Goal: Communication & Community: Answer question/provide support

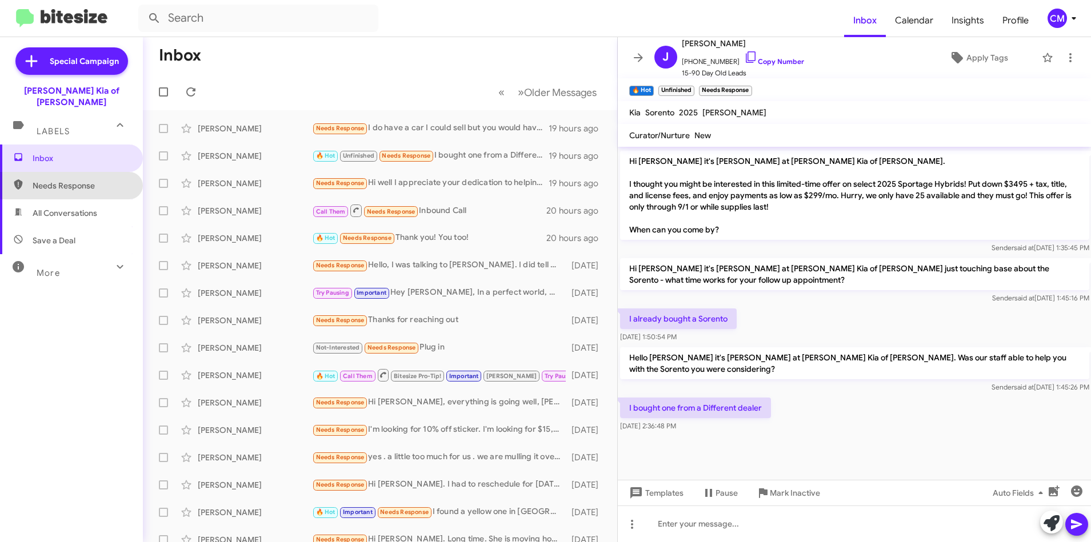
click at [94, 172] on span "Needs Response" at bounding box center [71, 185] width 143 height 27
type input "in:needs-response"
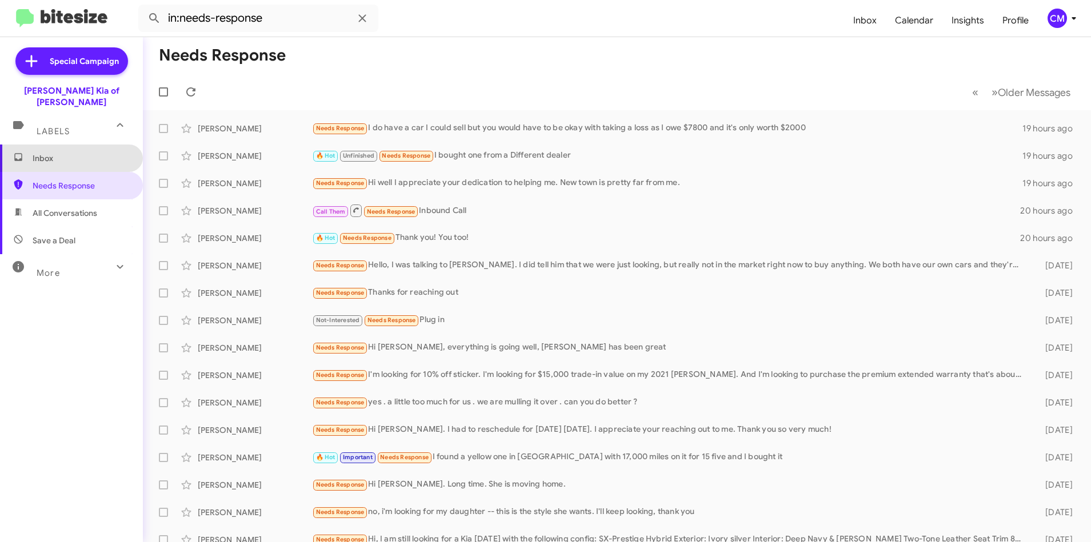
click at [90, 155] on span "Inbox" at bounding box center [71, 158] width 143 height 27
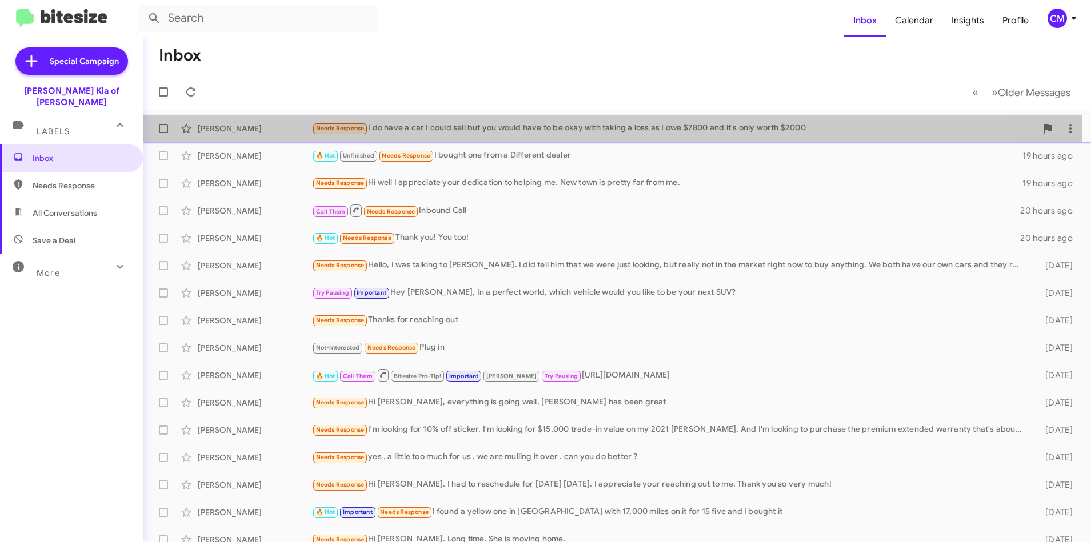
click at [249, 129] on div "[PERSON_NAME]" at bounding box center [255, 128] width 114 height 11
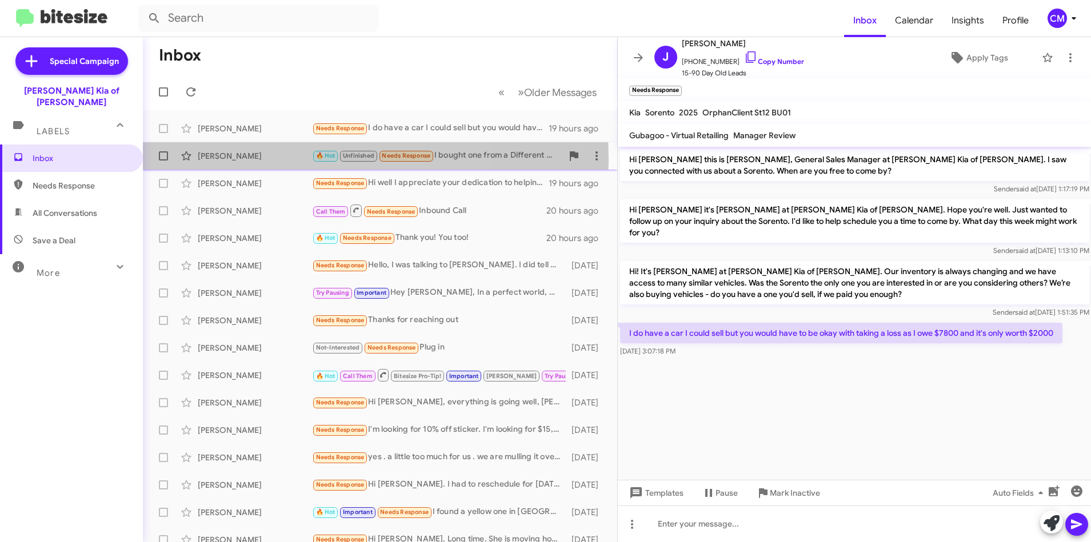
click at [259, 159] on div "[PERSON_NAME]" at bounding box center [255, 155] width 114 height 11
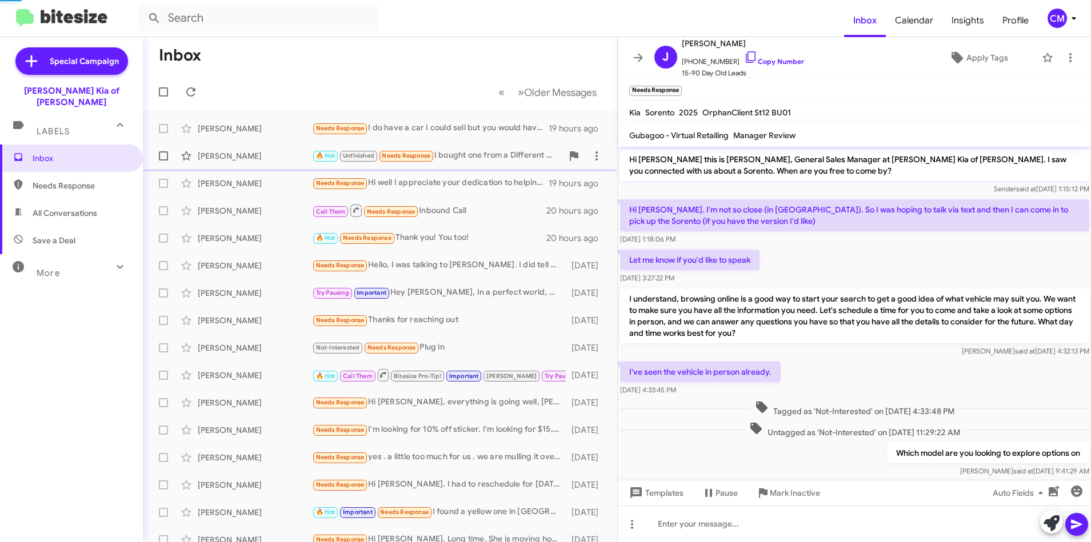
scroll to position [459, 0]
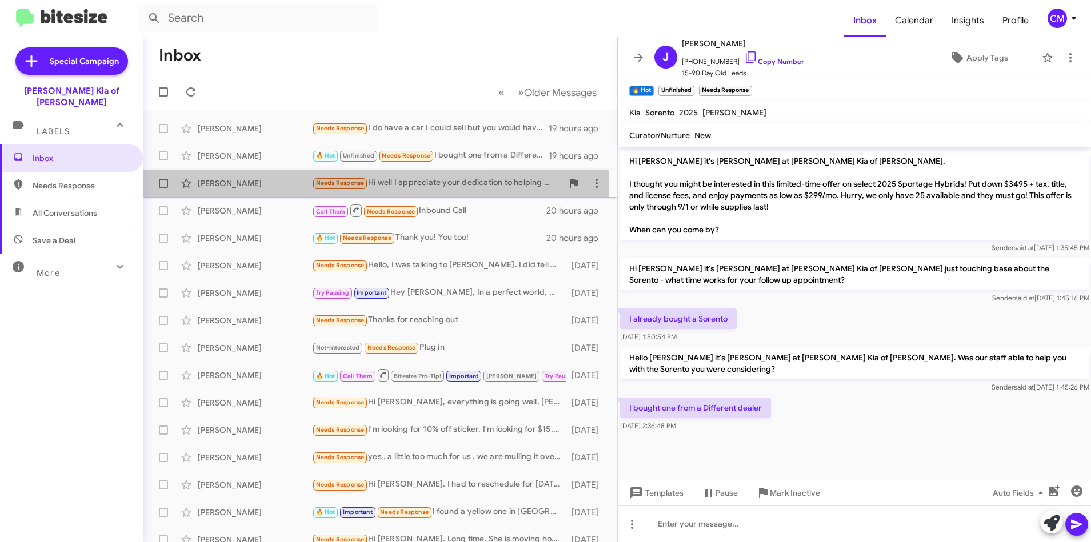
click at [260, 191] on div "[PERSON_NAME] Needs Response Hi well I appreciate your dedication to helping me…" at bounding box center [380, 183] width 456 height 23
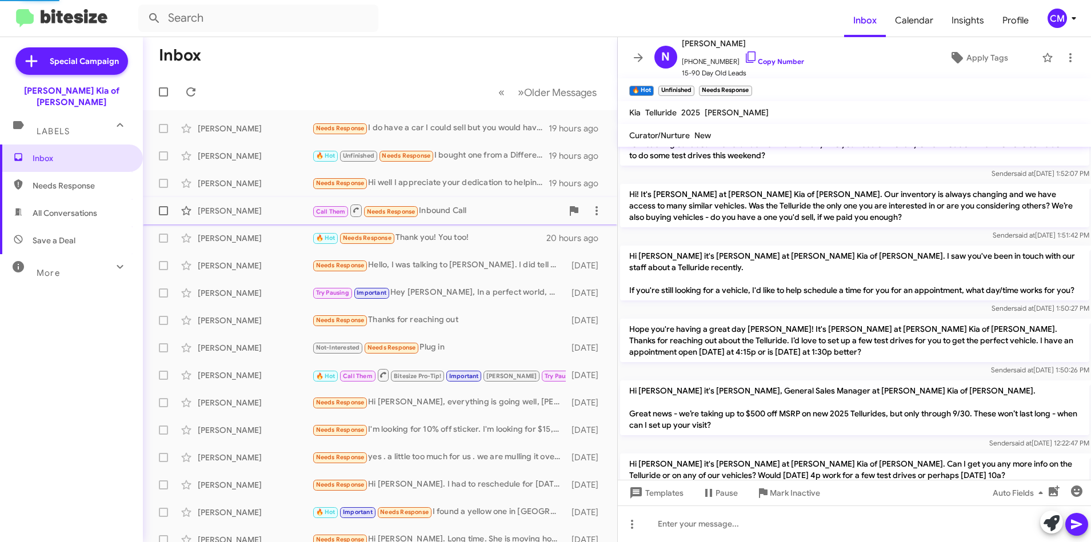
scroll to position [765, 0]
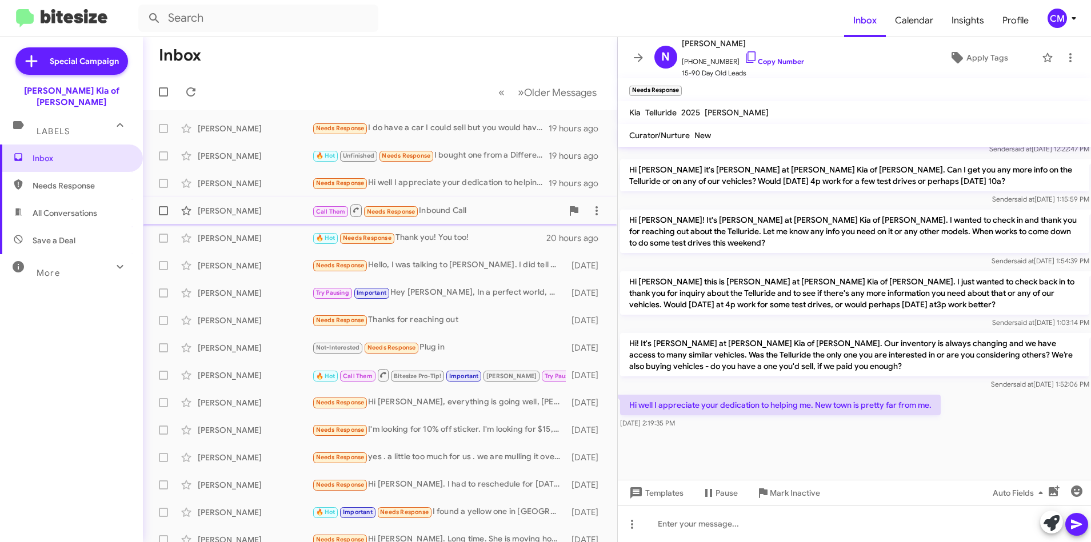
click at [263, 209] on div "[PERSON_NAME]" at bounding box center [255, 210] width 114 height 11
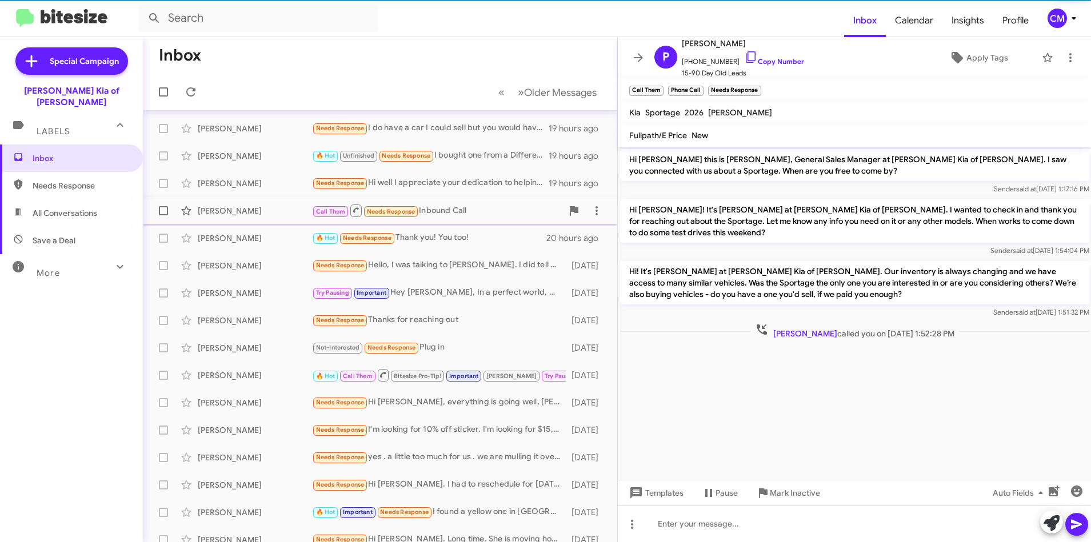
scroll to position [57, 0]
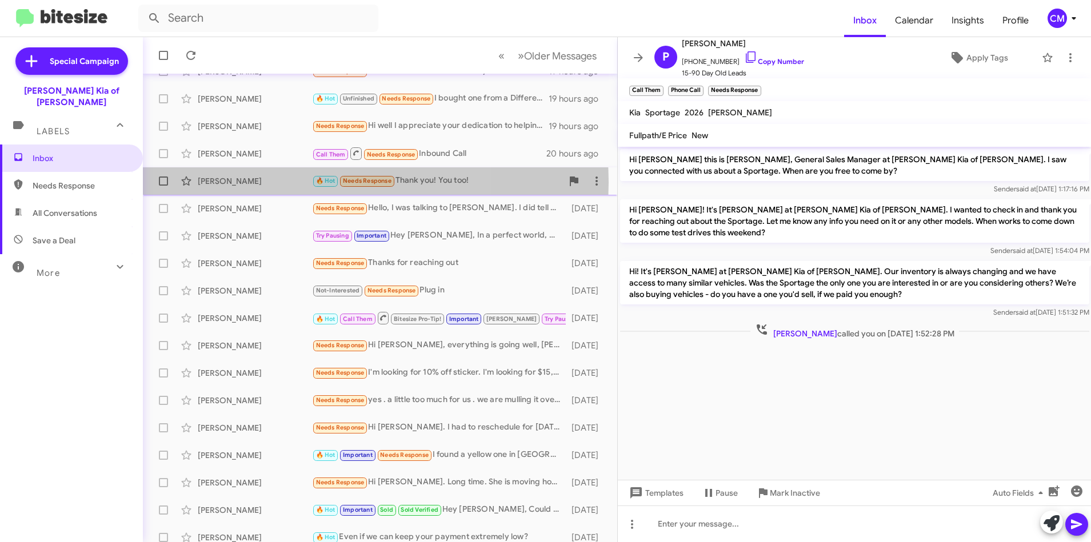
click at [259, 182] on div "[PERSON_NAME]" at bounding box center [255, 180] width 114 height 11
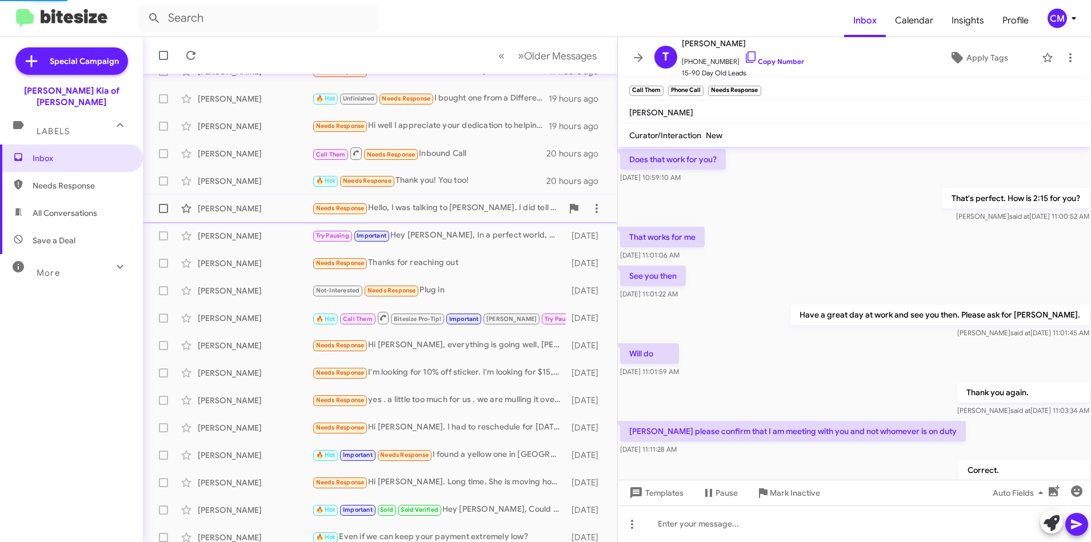
scroll to position [570, 0]
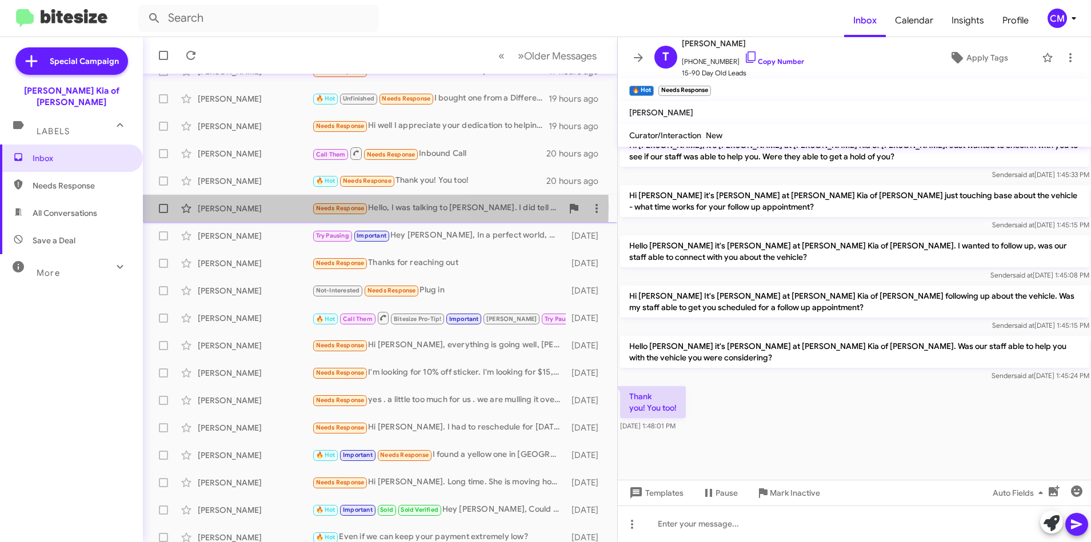
click at [249, 207] on div "[PERSON_NAME]" at bounding box center [255, 208] width 114 height 11
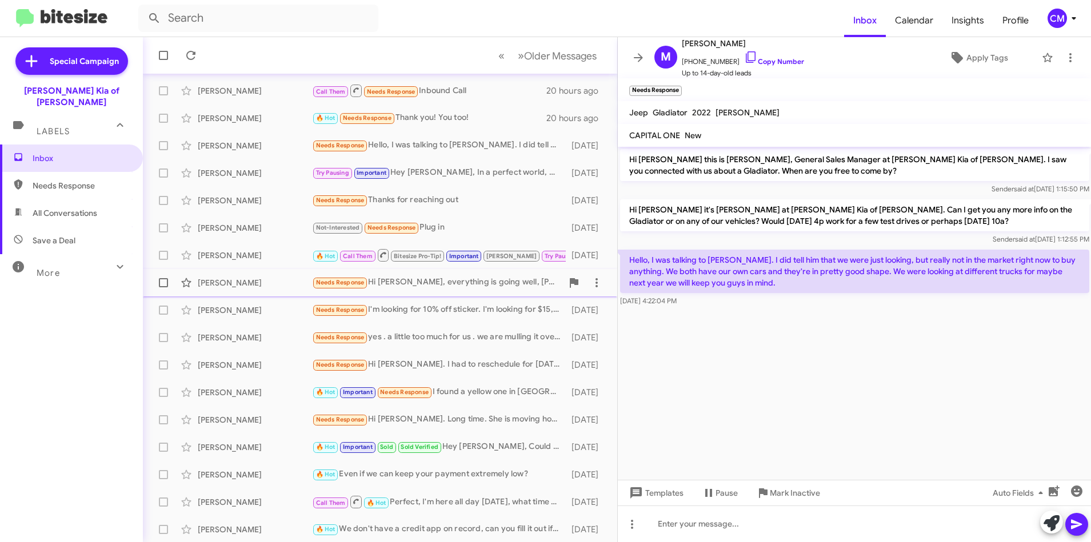
scroll to position [121, 0]
click at [255, 277] on div "[PERSON_NAME]" at bounding box center [255, 281] width 114 height 11
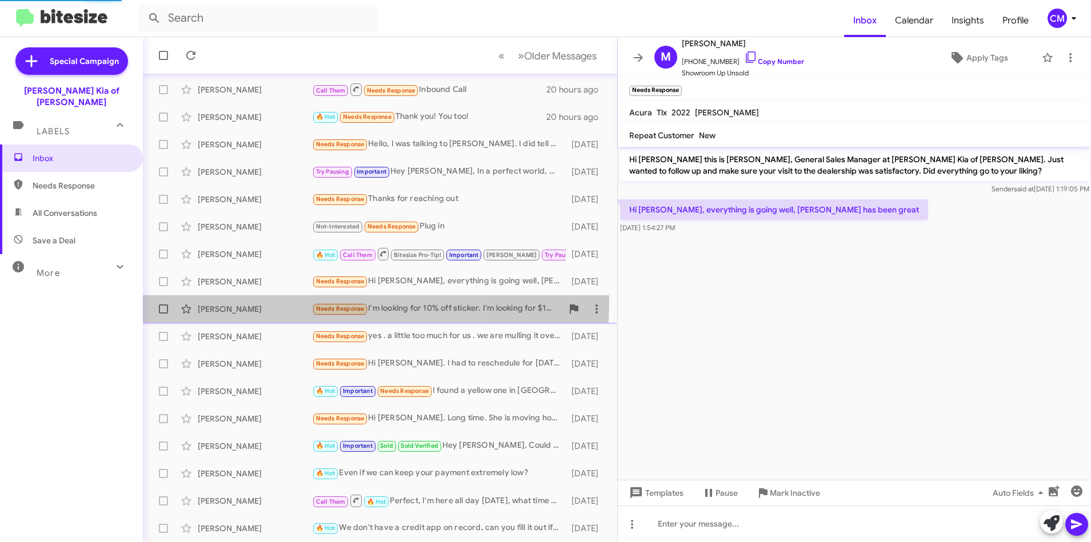
click at [258, 300] on div "[PERSON_NAME] Needs Response I'm looking for 10% off sticker. I'm looking for $…" at bounding box center [380, 309] width 456 height 23
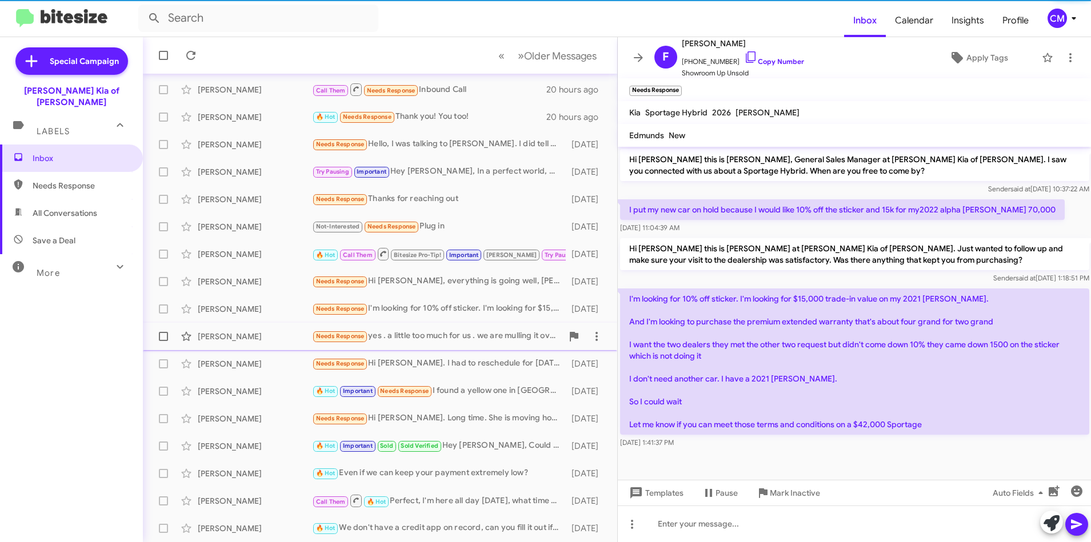
click at [266, 323] on span "[PERSON_NAME] Needs Response yes . a little too much for us . we are mulling it…" at bounding box center [380, 336] width 474 height 27
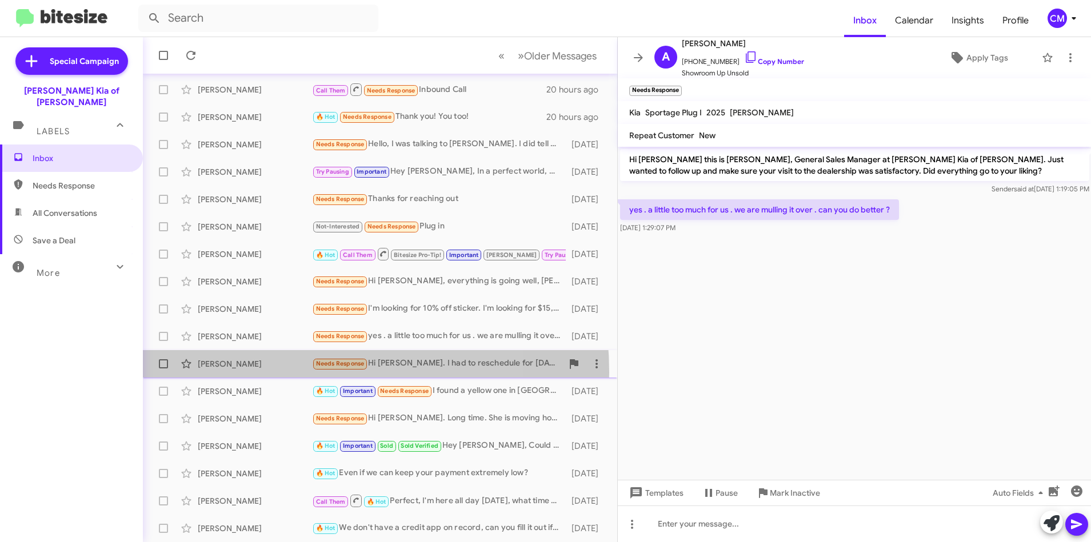
click at [275, 373] on div "[PERSON_NAME] Needs Response Hi [PERSON_NAME]. I had to reschedule for [DATE] […" at bounding box center [380, 364] width 456 height 23
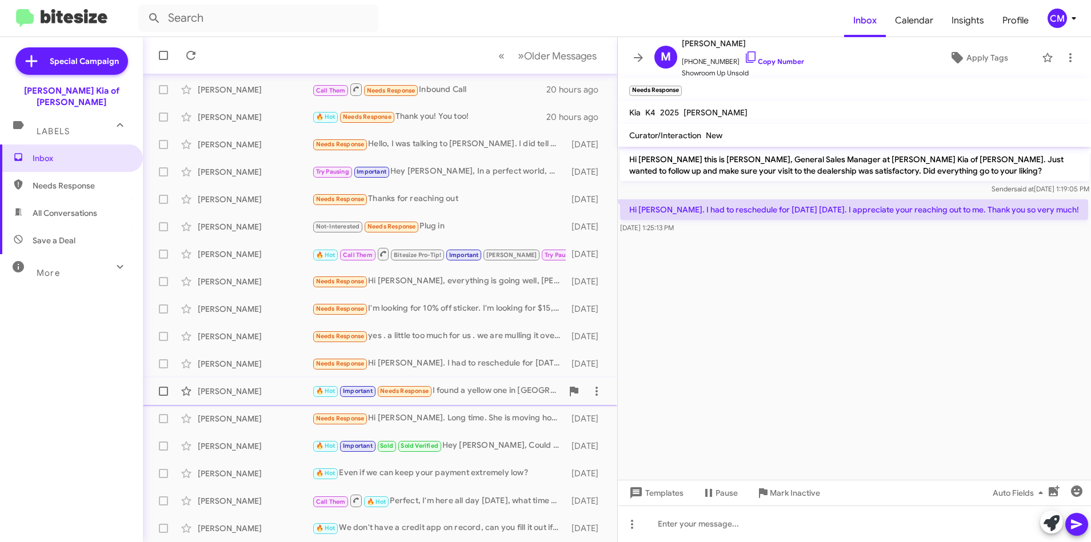
click at [255, 395] on div "[PERSON_NAME]" at bounding box center [255, 391] width 114 height 11
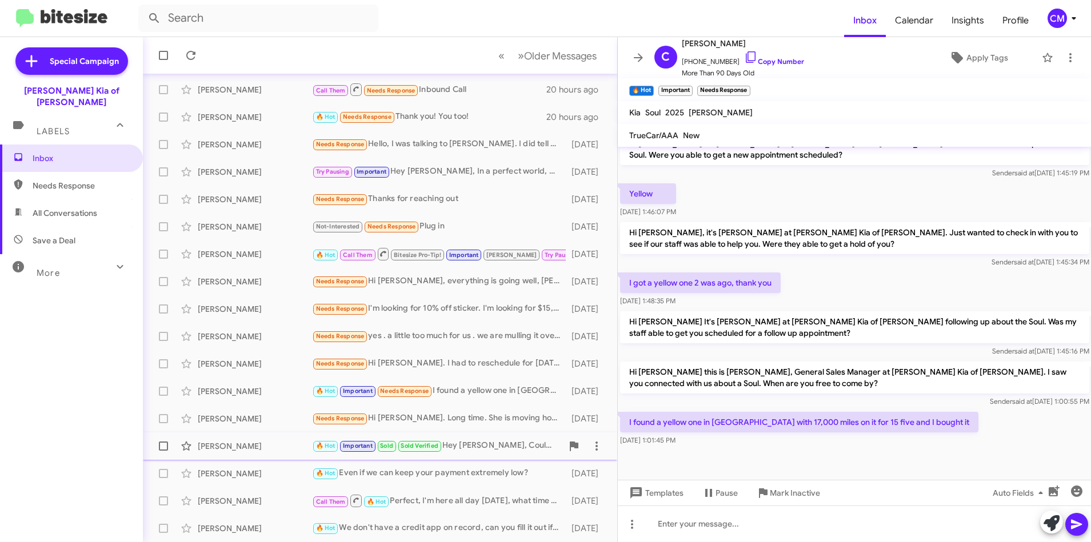
click at [254, 438] on div "[PERSON_NAME] 🔥 Hot Important Sold Sold Verified Hey [PERSON_NAME], Could you t…" at bounding box center [380, 446] width 456 height 23
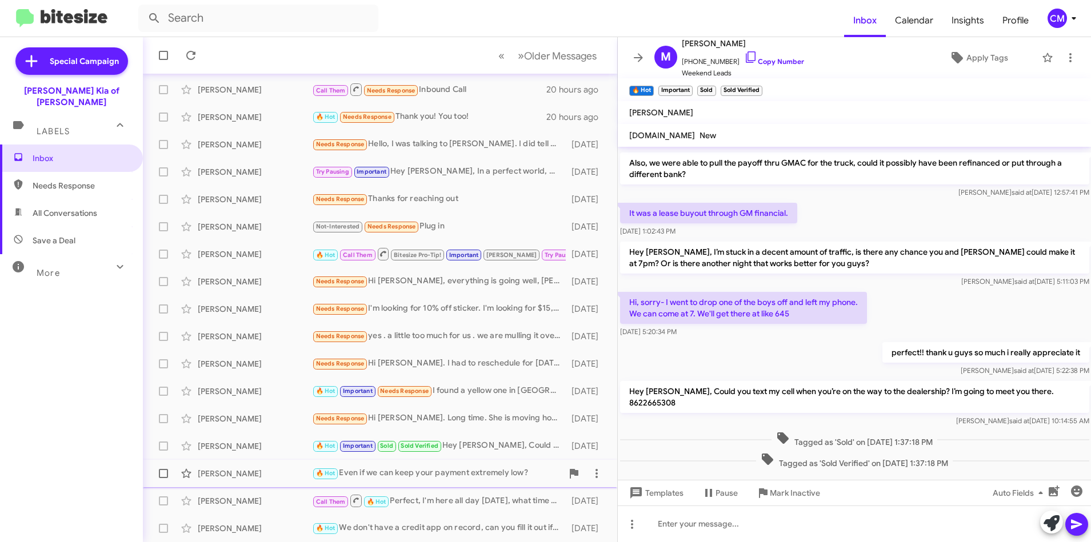
click at [255, 464] on div "[PERSON_NAME] 🔥 Hot Even if we can keep your payment extremely low? [DATE]" at bounding box center [380, 473] width 456 height 23
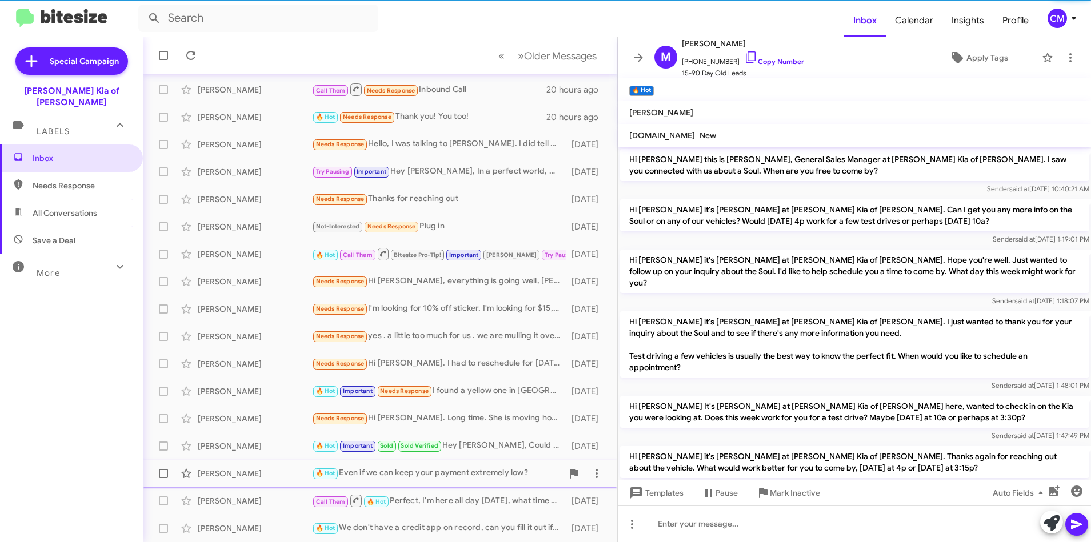
scroll to position [57, 0]
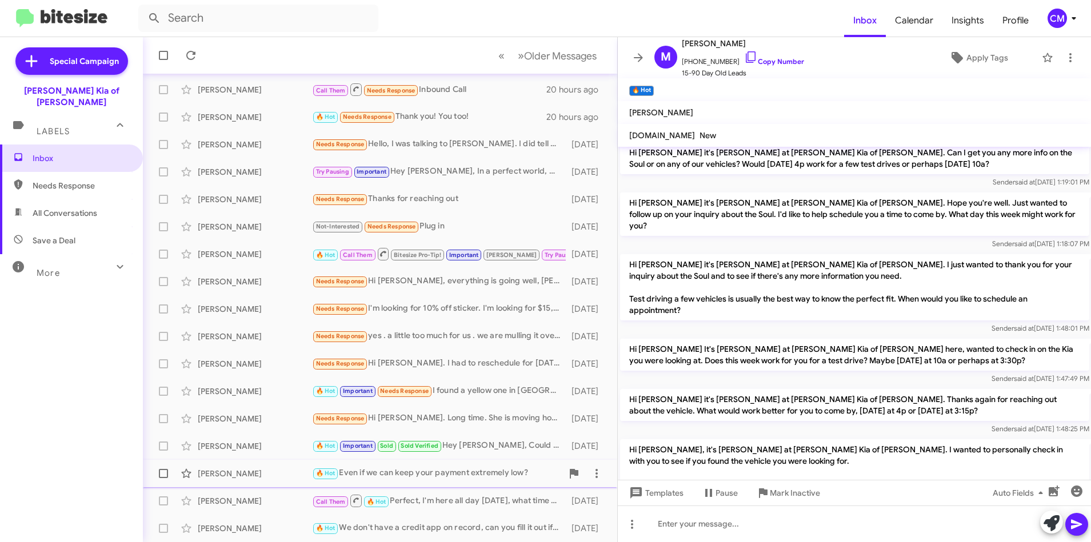
click at [267, 470] on div "[PERSON_NAME]" at bounding box center [255, 473] width 114 height 11
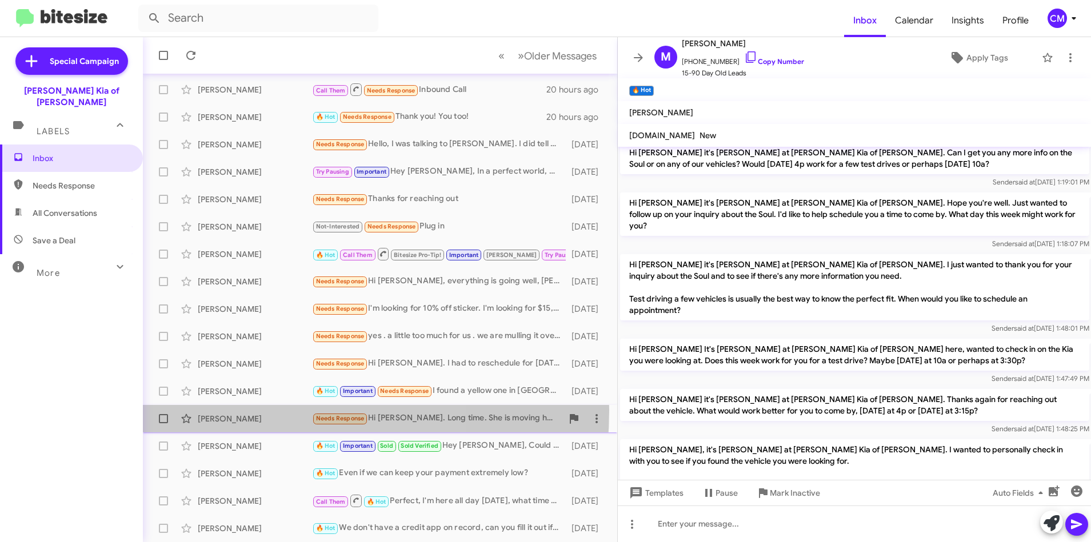
click at [247, 410] on div "[PERSON_NAME] Needs Response Hi [PERSON_NAME]. Long time. She is moving home. […" at bounding box center [380, 418] width 456 height 23
